Goal: Information Seeking & Learning: Learn about a topic

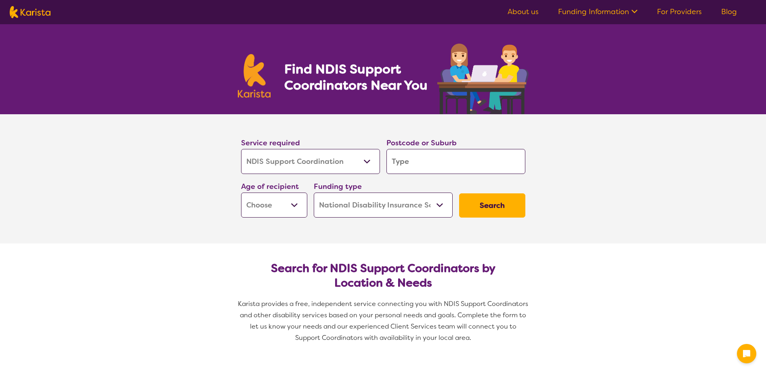
select select "NDIS Support Coordination"
select select "NDIS"
select select "NDIS Support Coordination"
select select "NDIS"
click at [408, 170] on input "search" at bounding box center [456, 161] width 139 height 25
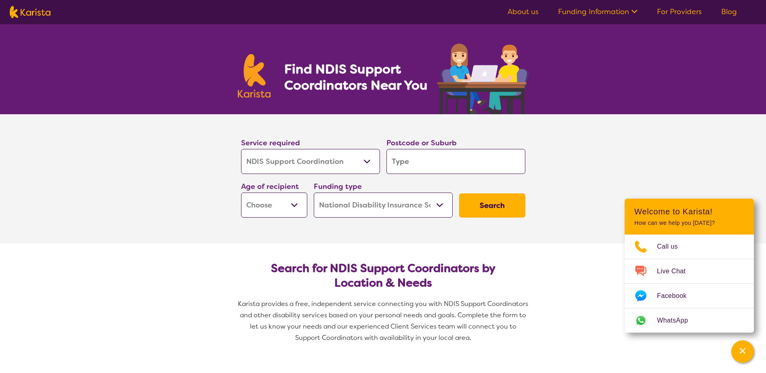
type input "4"
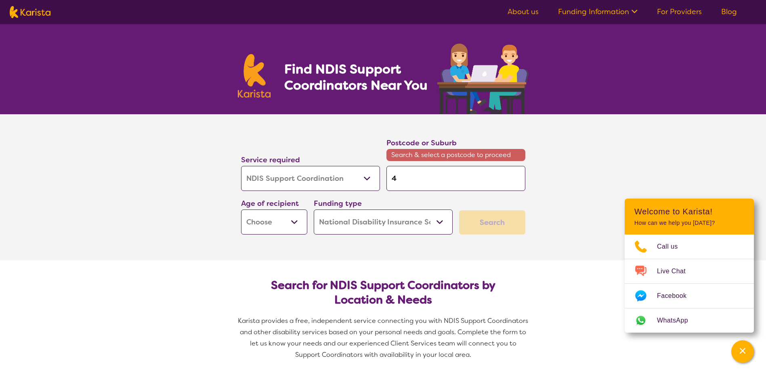
type input "42"
type input "421"
type input "4216"
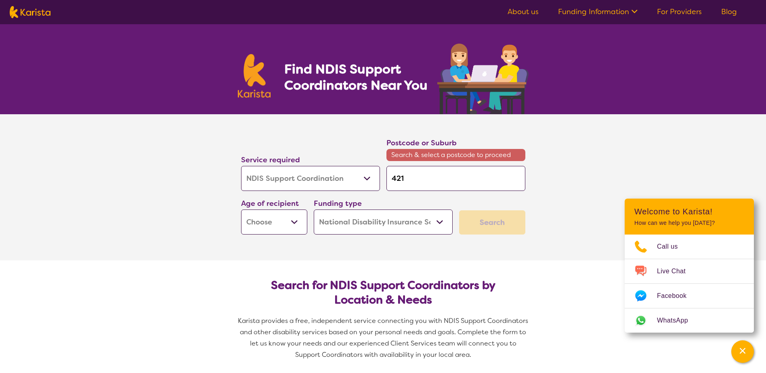
type input "4216"
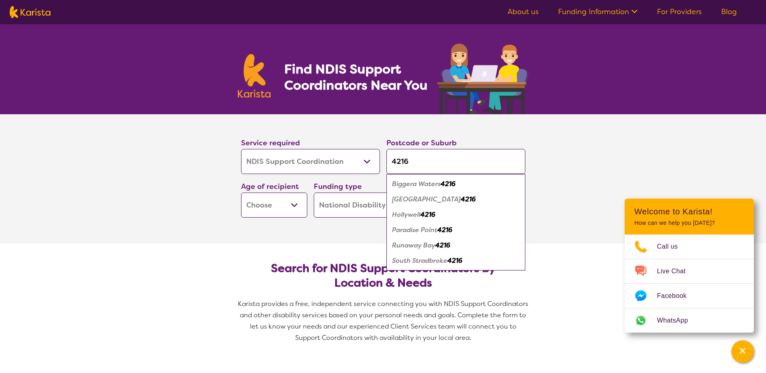
type input "4216"
click at [413, 186] on em "Biggera Waters" at bounding box center [416, 184] width 48 height 8
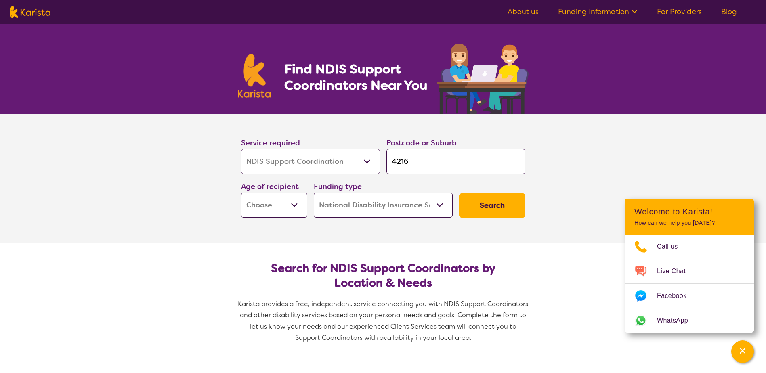
click at [291, 206] on select "Early Childhood - 0 to 9 Child - 10 to 11 Adolescent - 12 to 17 Adult - 18 to 6…" at bounding box center [274, 205] width 66 height 25
select select "AS"
click at [241, 193] on select "Early Childhood - 0 to 9 Child - 10 to 11 Adolescent - 12 to 17 Adult - 18 to 6…" at bounding box center [274, 205] width 66 height 25
select select "AS"
click at [487, 206] on button "Search" at bounding box center [492, 206] width 66 height 24
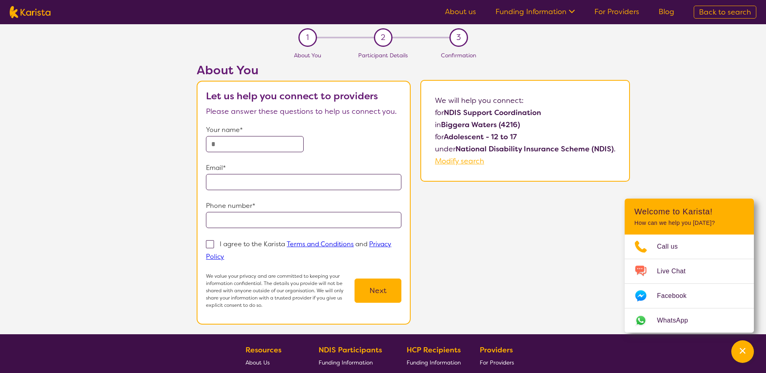
select select "NDIS Support Coordination"
select select "AS"
select select "NDIS"
select select "NDIS Support Coordination"
select select "AS"
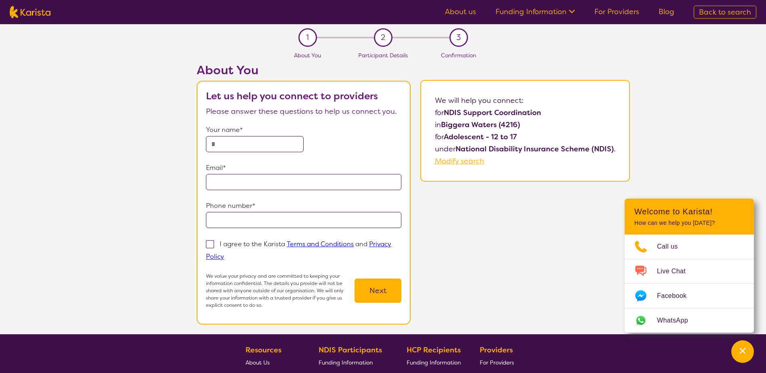
select select "NDIS"
